Goal: Task Accomplishment & Management: Use online tool/utility

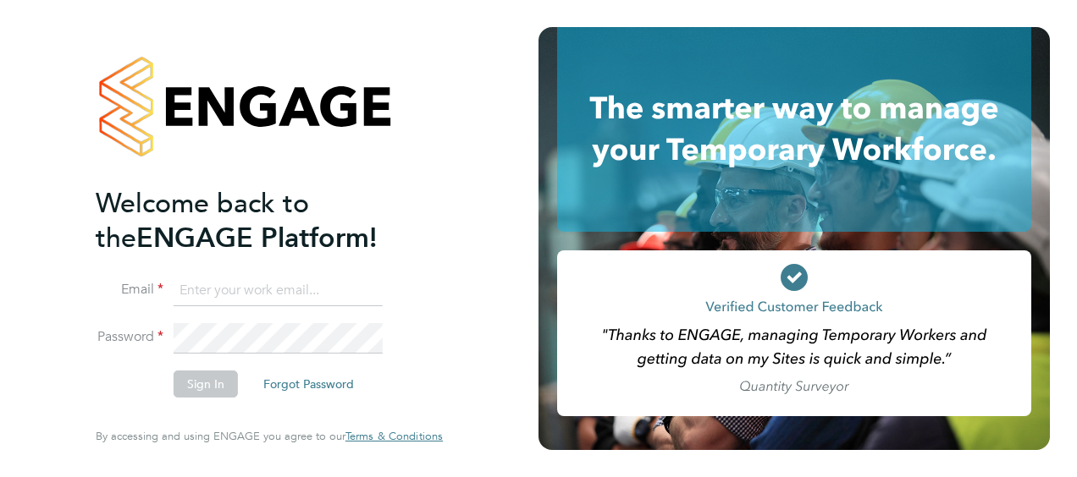
type input "[PERSON_NAME][EMAIL_ADDRESS][PERSON_NAME][DOMAIN_NAME]"
click at [229, 379] on button "Sign In" at bounding box center [206, 384] width 64 height 27
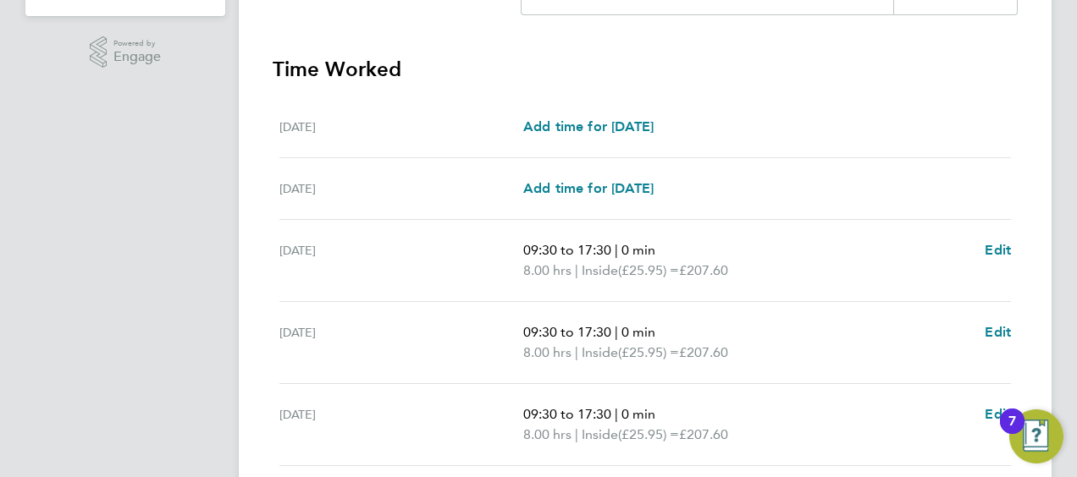
scroll to position [722, 0]
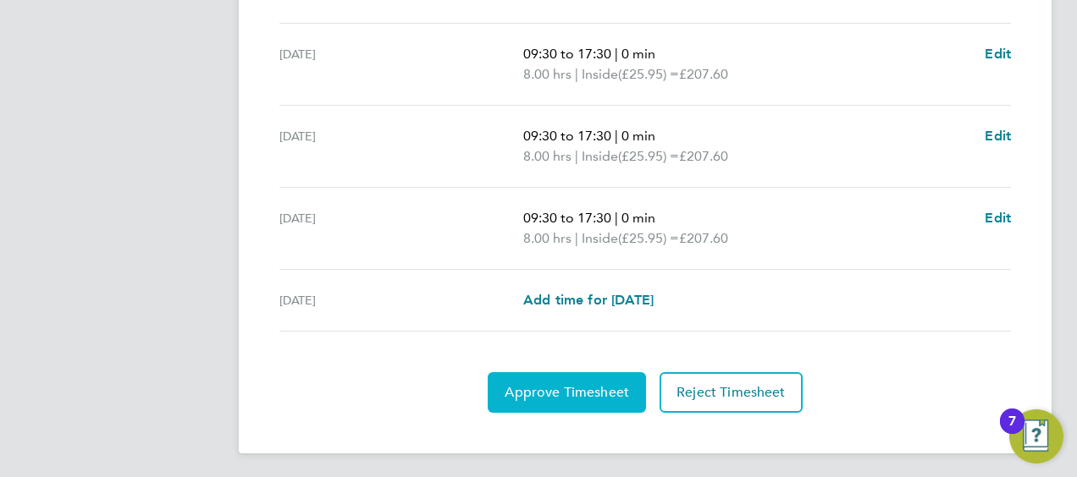
click at [583, 388] on span "Approve Timesheet" at bounding box center [566, 392] width 124 height 17
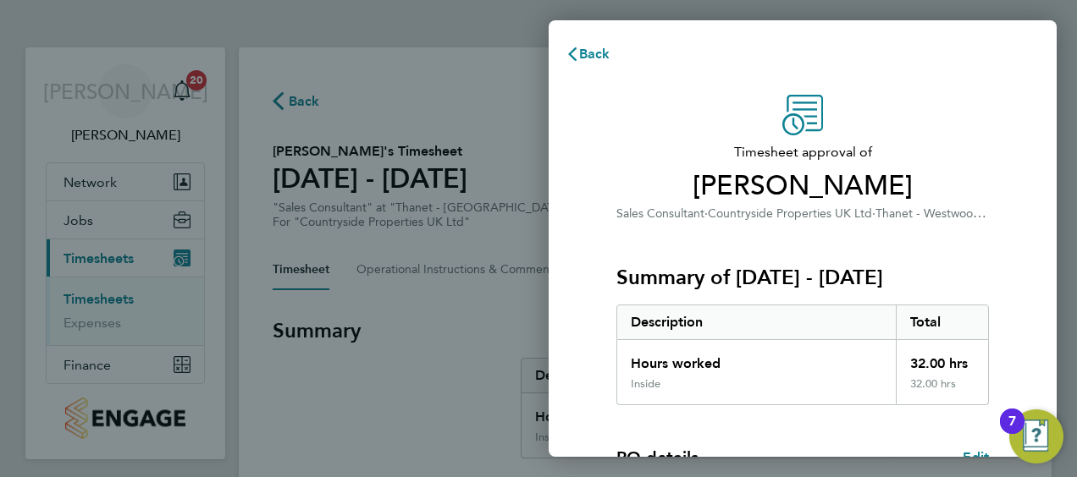
scroll to position [284, 0]
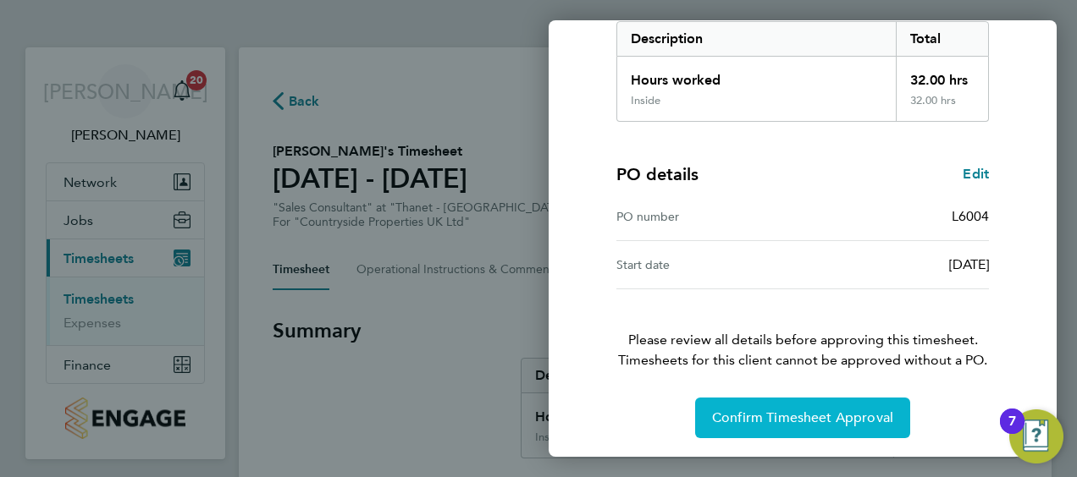
click at [791, 422] on span "Confirm Timesheet Approval" at bounding box center [802, 418] width 181 height 17
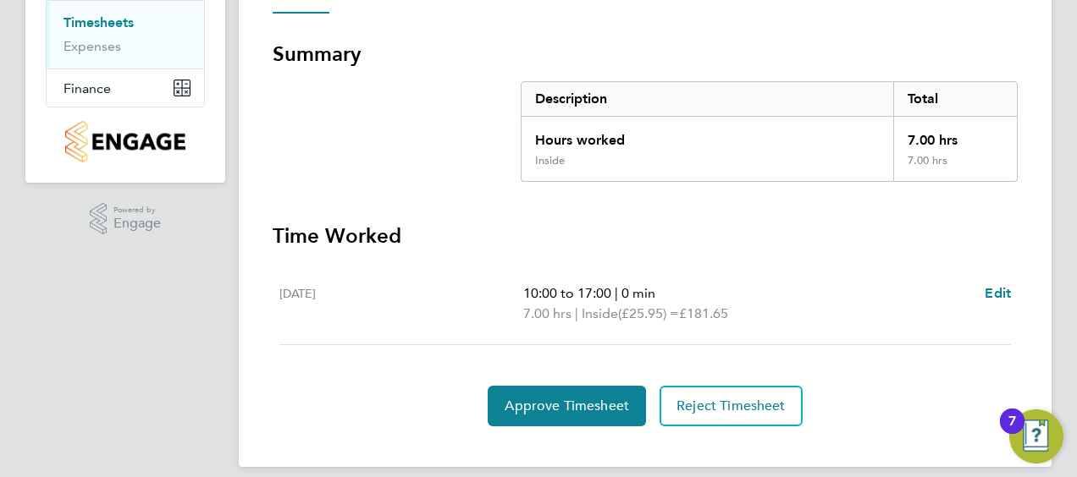
scroll to position [292, 0]
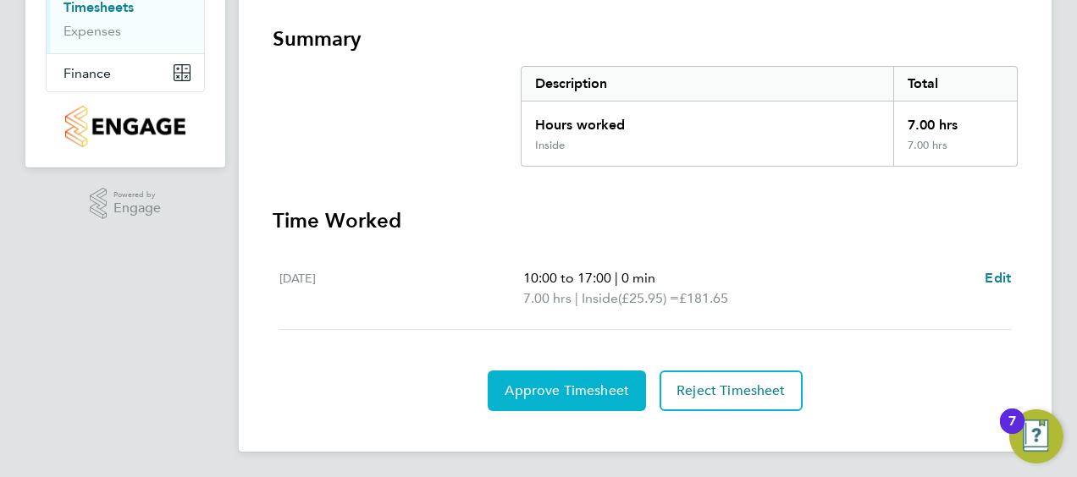
click at [547, 383] on span "Approve Timesheet" at bounding box center [566, 391] width 124 height 17
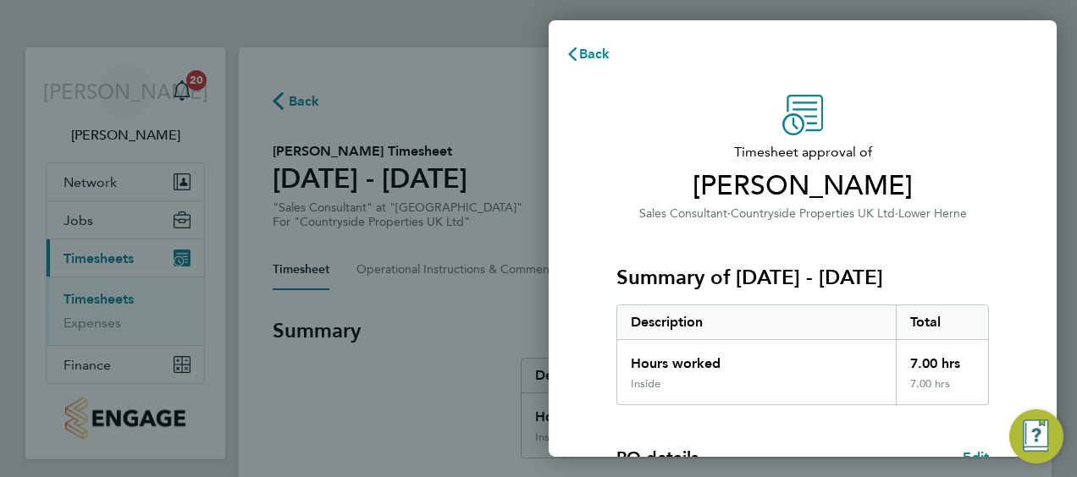
scroll to position [284, 0]
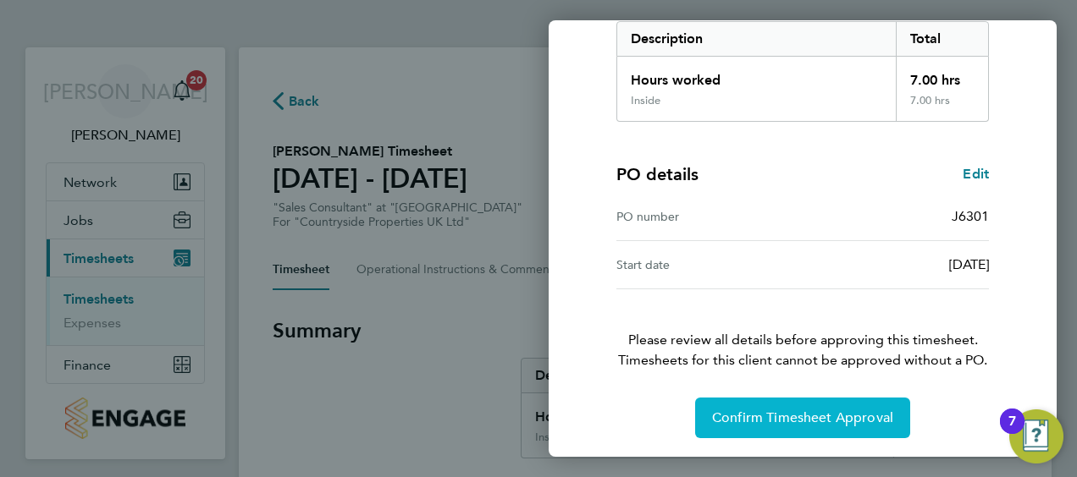
click at [740, 415] on span "Confirm Timesheet Approval" at bounding box center [802, 418] width 181 height 17
